Goal: Information Seeking & Learning: Learn about a topic

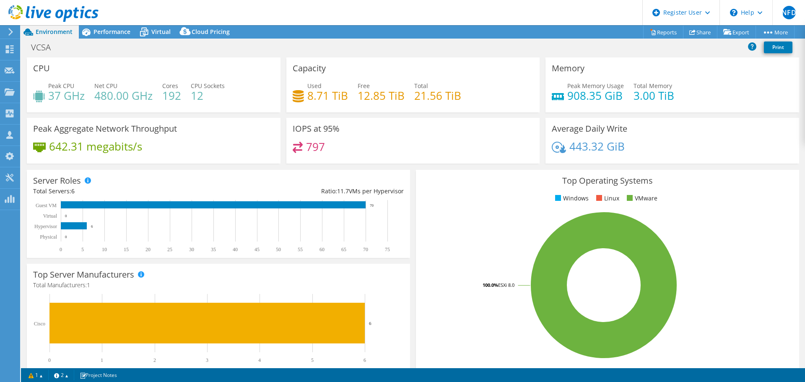
select select "USD"
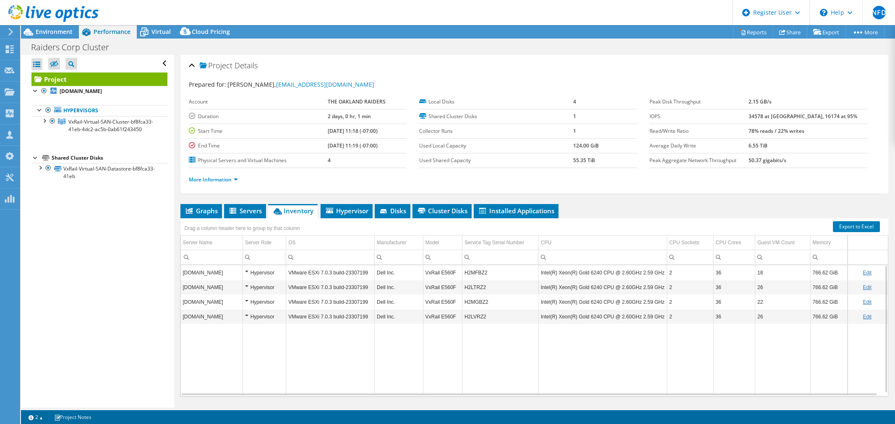
select select "USD"
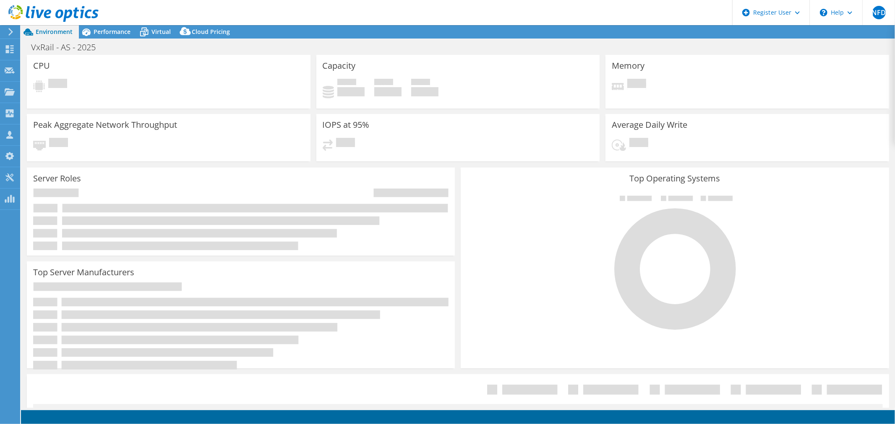
select select "USWest"
select select "USD"
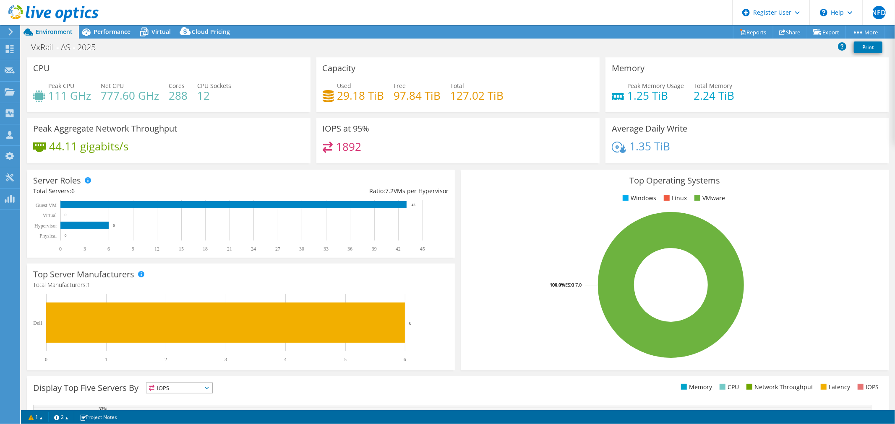
click at [131, 39] on div "VxRail - AS - 2025 Print" at bounding box center [458, 47] width 874 height 16
click at [126, 36] on div "Performance" at bounding box center [108, 31] width 58 height 13
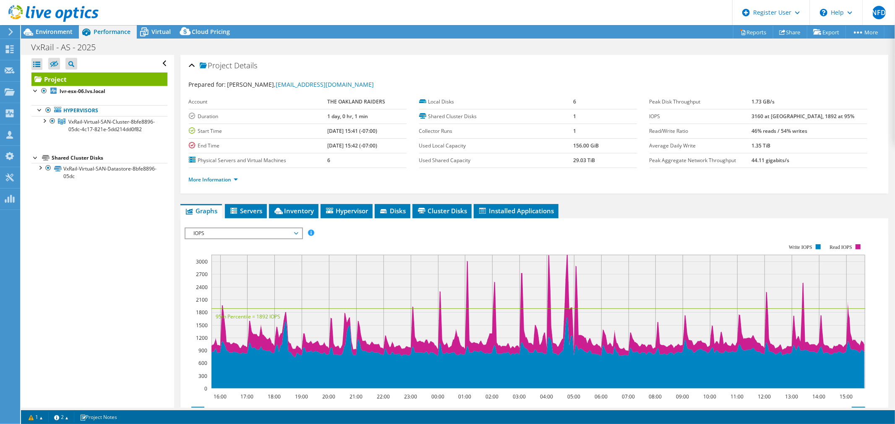
click at [607, 210] on ul "Graphs Servers Inventory Hypervisor Disks Cluster Disks Installed Applications" at bounding box center [534, 211] width 708 height 14
click at [674, 211] on ul "Graphs Servers Inventory Hypervisor Disks Cluster Disks Installed Applications" at bounding box center [534, 211] width 708 height 14
